Goal: Information Seeking & Learning: Learn about a topic

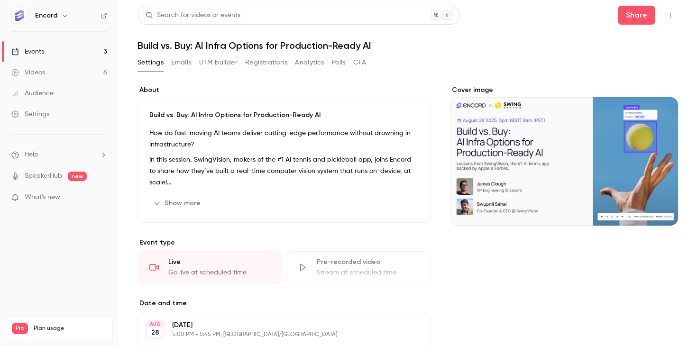
click at [69, 42] on link "Events 3" at bounding box center [59, 51] width 119 height 21
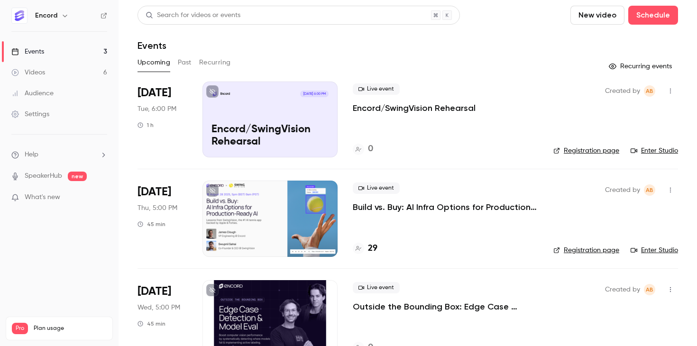
scroll to position [9, 0]
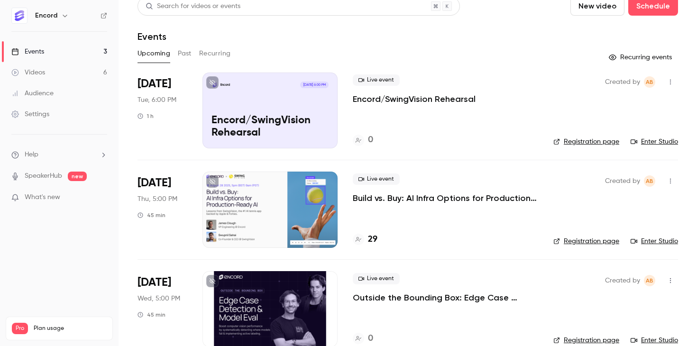
click at [447, 202] on p "Build vs. Buy: AI Infra Options for Production-Ready AI" at bounding box center [445, 197] width 185 height 11
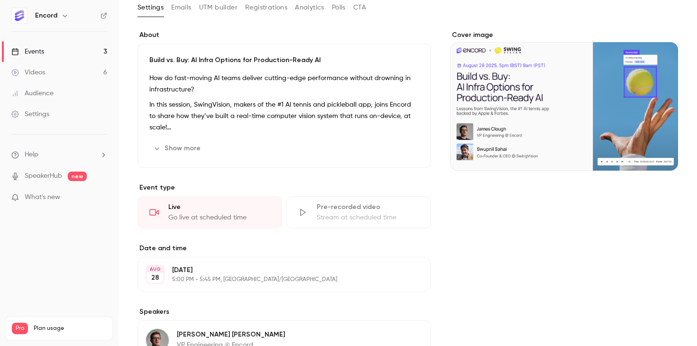
scroll to position [64, 0]
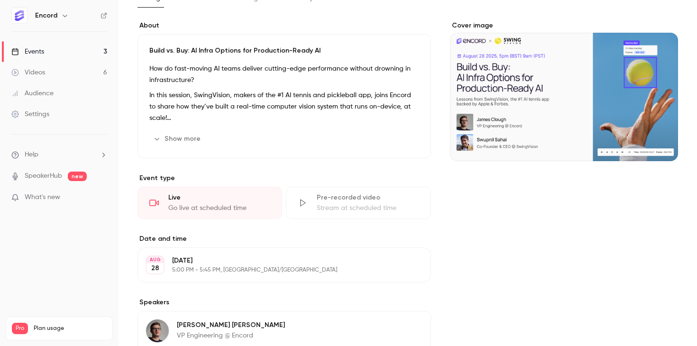
click at [78, 52] on link "Events 3" at bounding box center [59, 51] width 119 height 21
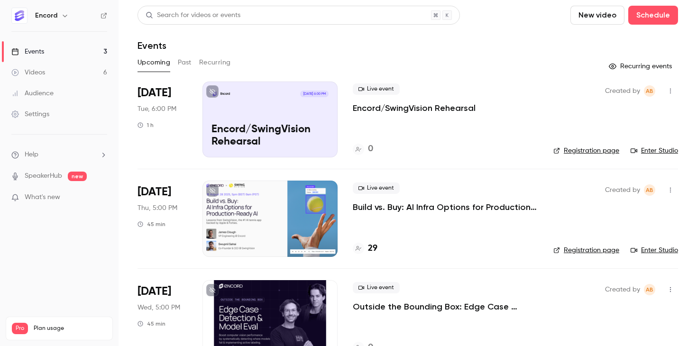
click at [448, 204] on p "Build vs. Buy: AI Infra Options for Production-Ready AI" at bounding box center [445, 206] width 185 height 11
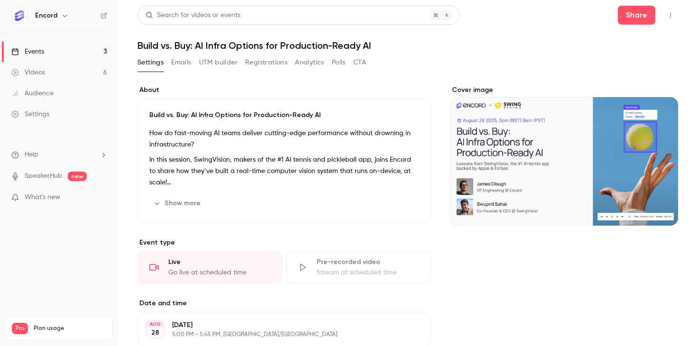
scroll to position [17, 0]
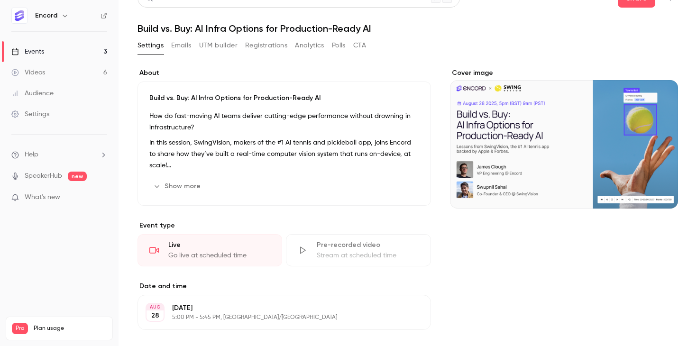
click at [193, 194] on button "Show more" at bounding box center [177, 186] width 57 height 15
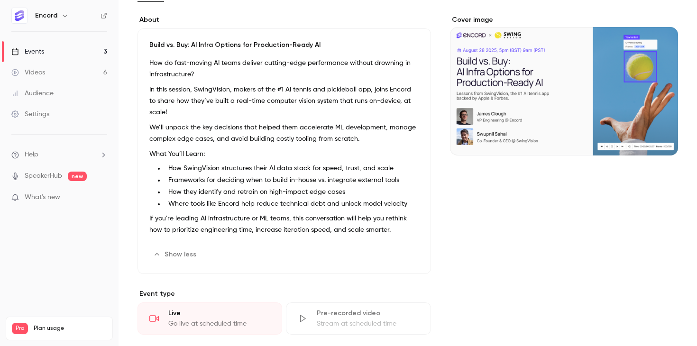
scroll to position [87, 0]
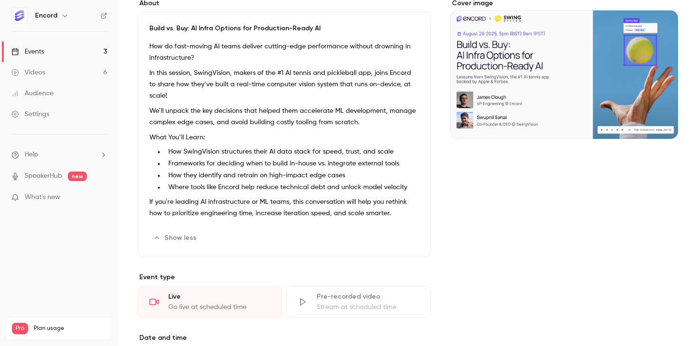
click at [179, 230] on button "Show less" at bounding box center [175, 237] width 53 height 15
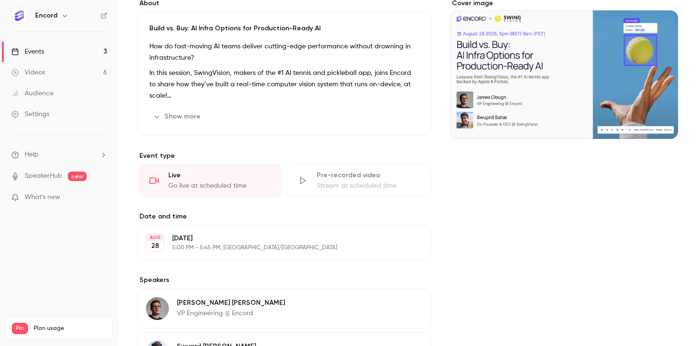
click at [63, 191] on ul "Help SpeakerHub new What's new" at bounding box center [59, 177] width 119 height 85
click at [55, 197] on span "What's new" at bounding box center [43, 197] width 36 height 10
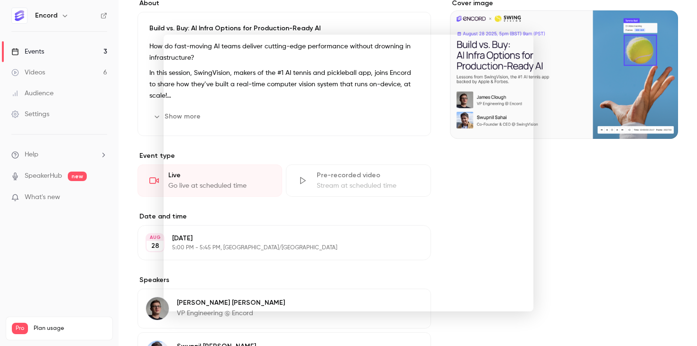
click at [575, 85] on div at bounding box center [348, 173] width 697 height 346
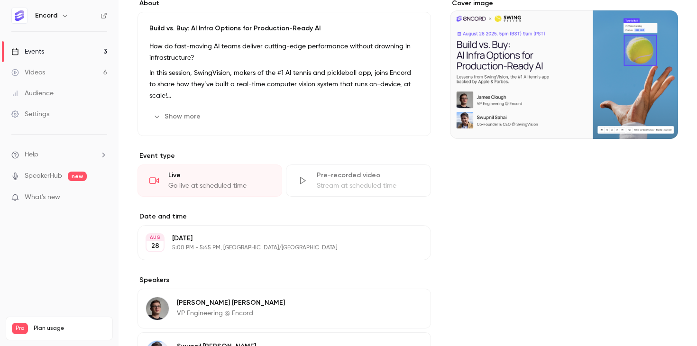
click at [76, 51] on link "Events 3" at bounding box center [59, 51] width 119 height 21
